Goal: Download file/media

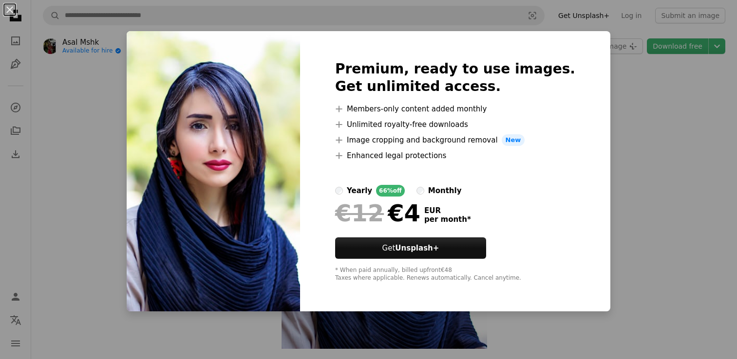
scroll to position [49, 0]
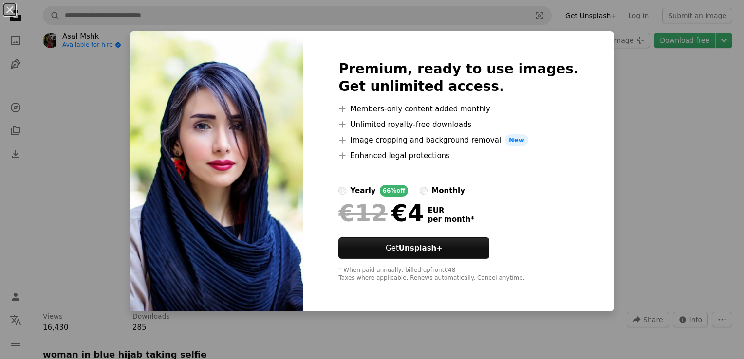
click at [635, 94] on div "An X shape Premium, ready to use images. Get unlimited access. A plus sign Memb…" at bounding box center [372, 179] width 744 height 359
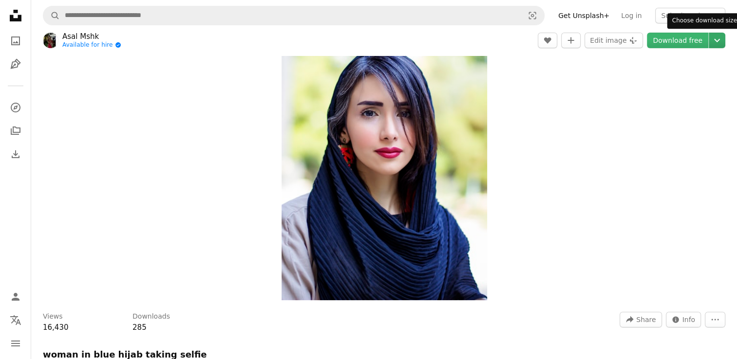
click at [714, 41] on icon "Chevron down" at bounding box center [717, 41] width 16 height 12
click at [664, 43] on link "Download free" at bounding box center [677, 41] width 61 height 16
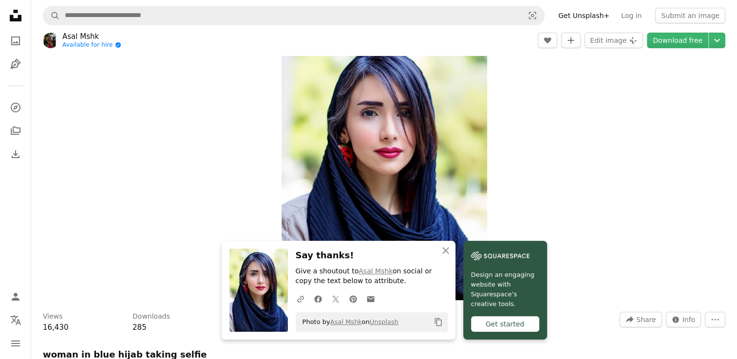
click at [505, 327] on div "Get started" at bounding box center [505, 325] width 68 height 16
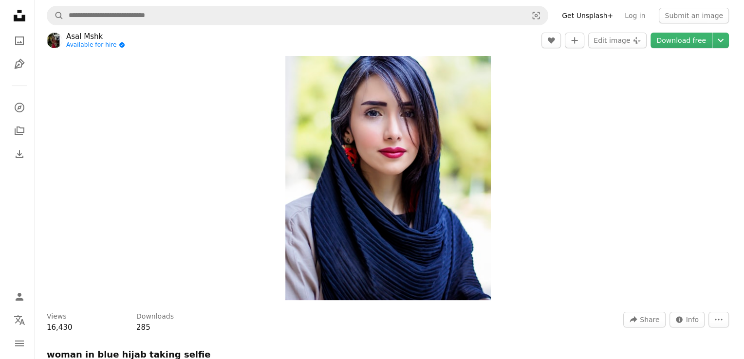
scroll to position [4447, 0]
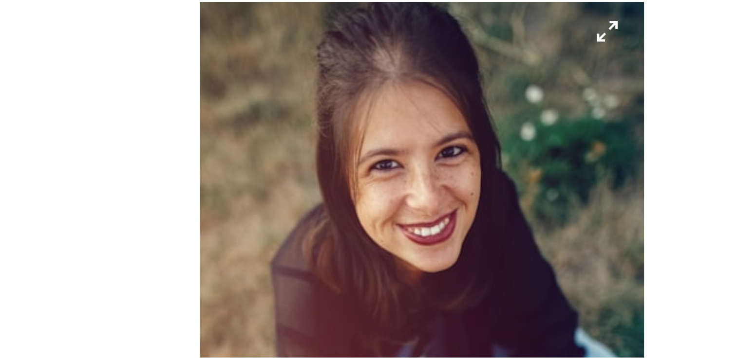
scroll to position [4447, 0]
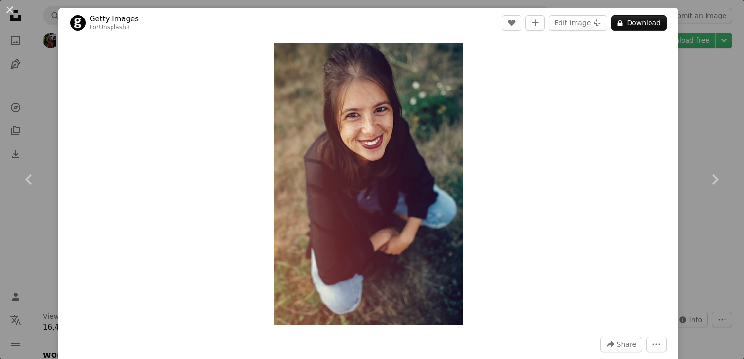
click at [713, 87] on div "An X shape Chevron left Chevron right Getty Images For Unsplash+ A heart A plus…" at bounding box center [372, 179] width 744 height 359
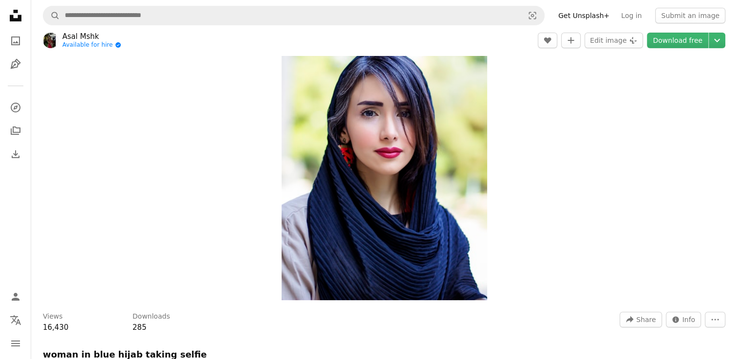
scroll to position [5379, 0]
